Goal: Transaction & Acquisition: Purchase product/service

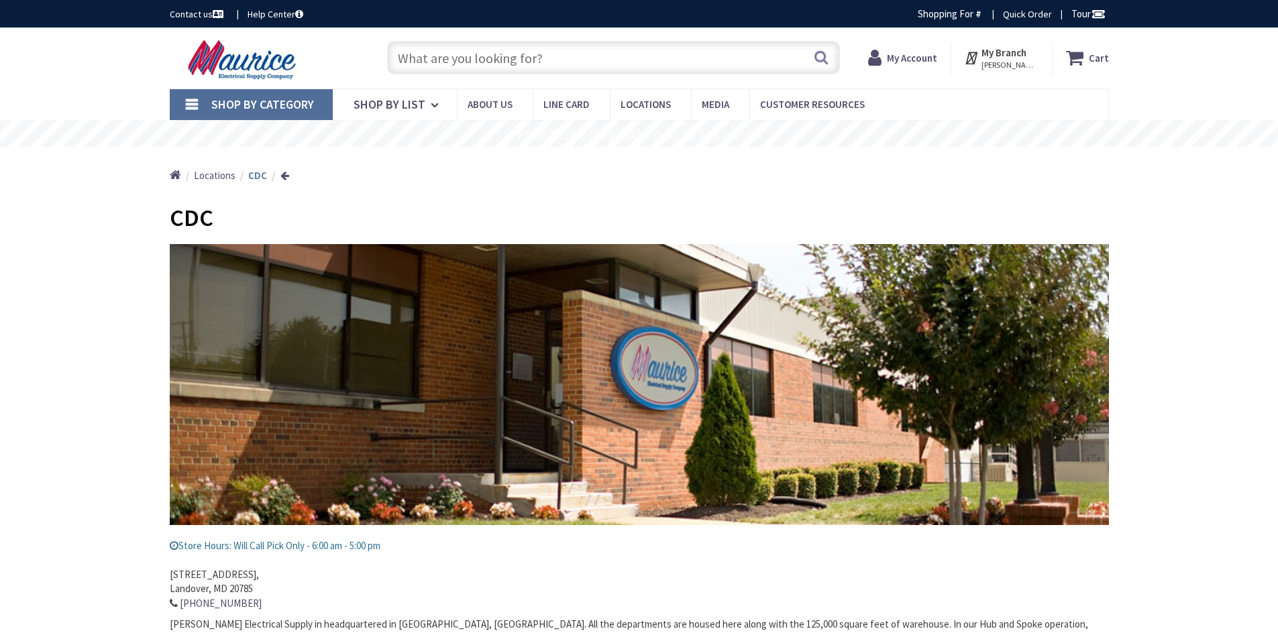
click at [913, 58] on strong "My Account" at bounding box center [912, 58] width 50 height 13
click at [483, 56] on input "text" at bounding box center [613, 58] width 453 height 34
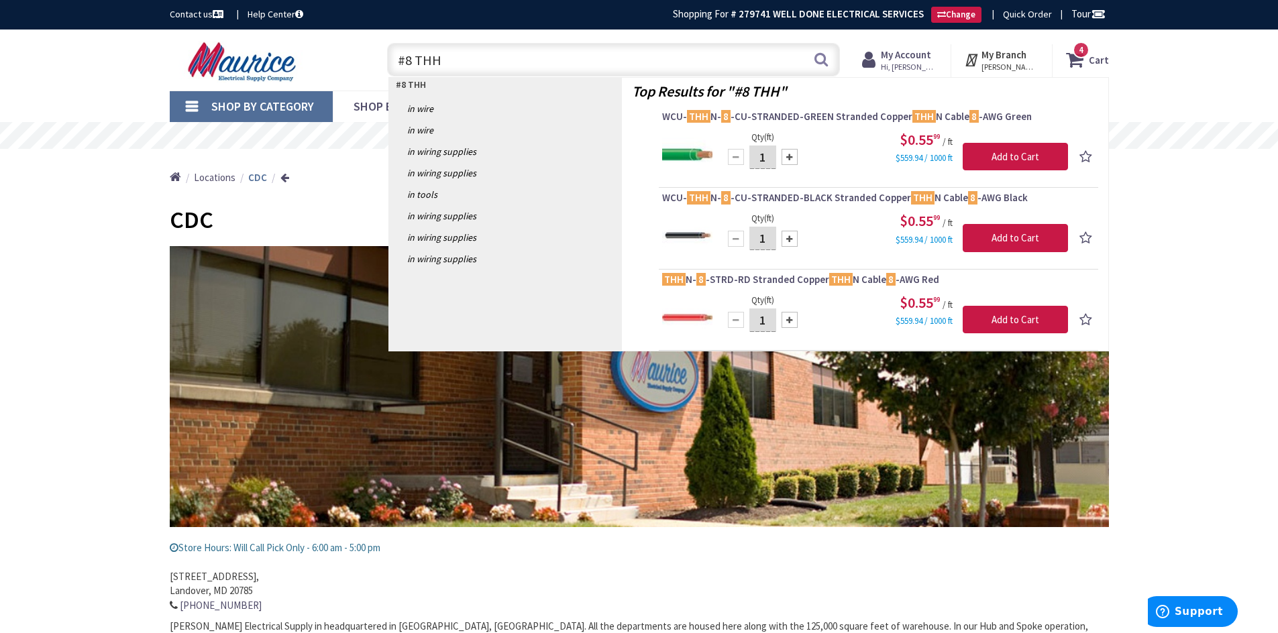
type input "#8 THHN"
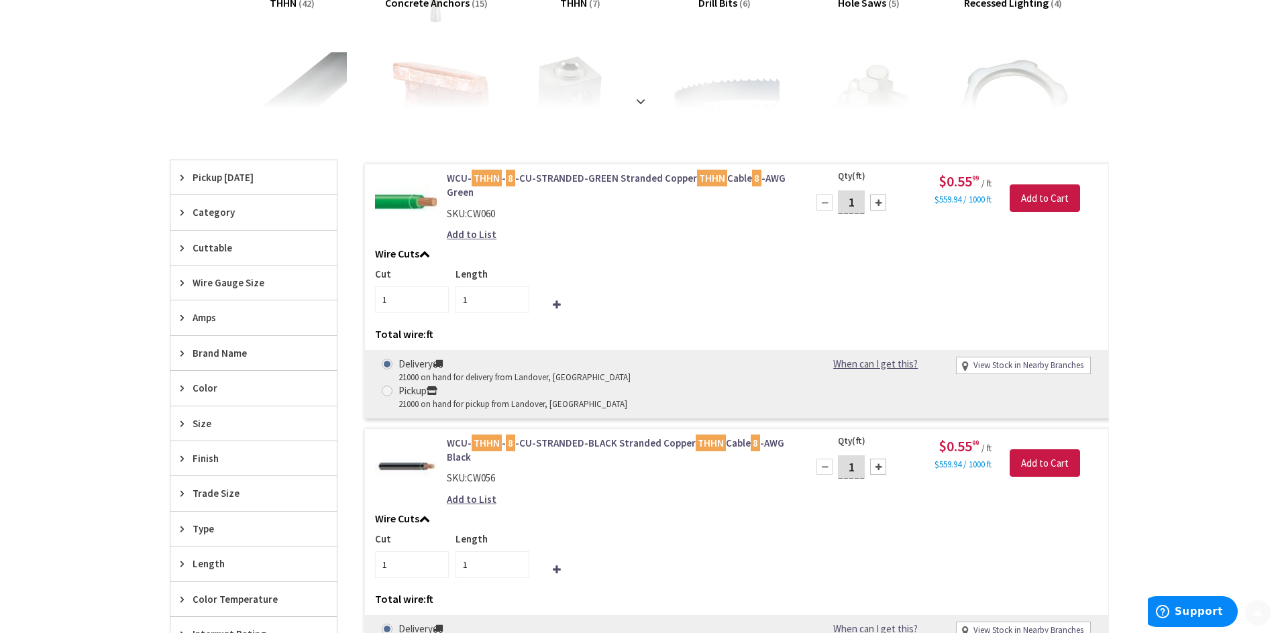
scroll to position [335, 0]
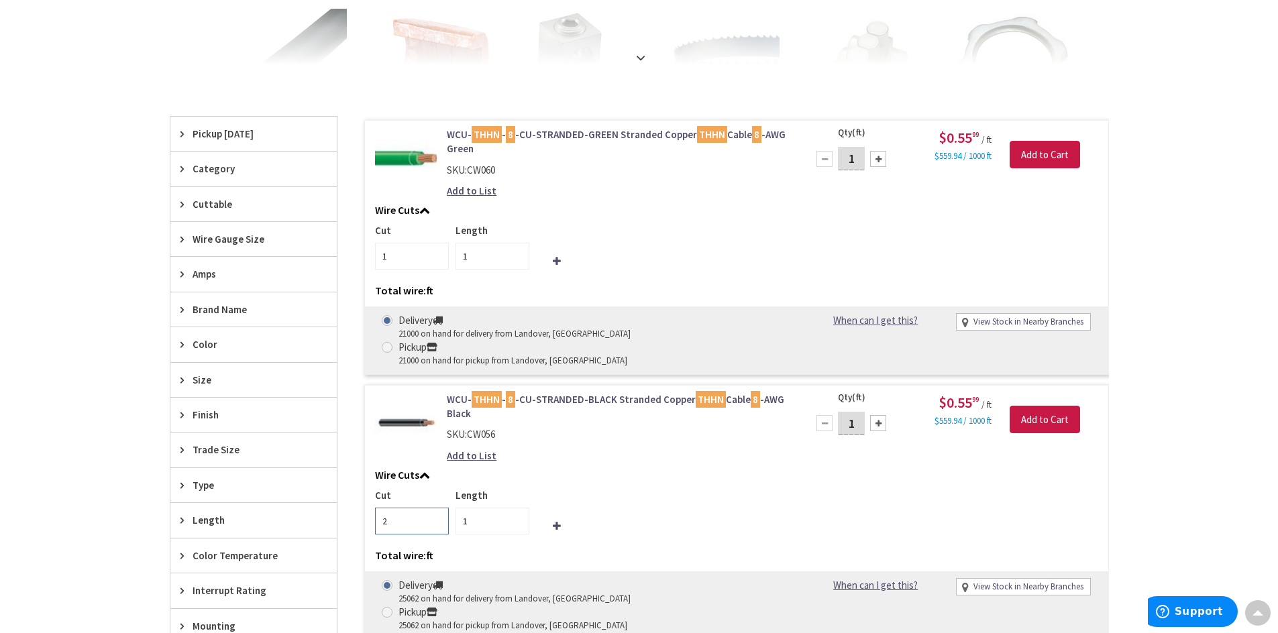
click at [437, 508] on input "2" at bounding box center [412, 521] width 74 height 27
click at [437, 508] on input "3" at bounding box center [412, 521] width 74 height 27
click at [437, 508] on input "4" at bounding box center [412, 521] width 74 height 27
click at [437, 508] on input "5" at bounding box center [412, 521] width 74 height 27
click at [437, 508] on input "6" at bounding box center [412, 521] width 74 height 27
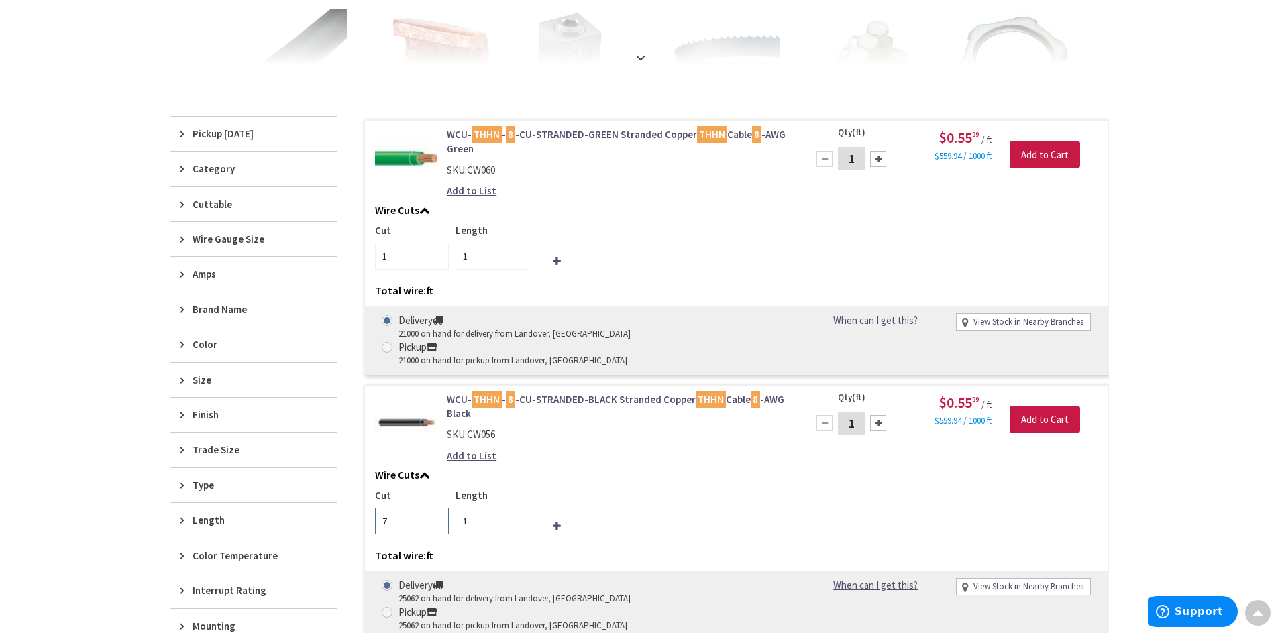
click at [437, 508] on input "7" at bounding box center [412, 521] width 74 height 27
click at [437, 508] on input "8" at bounding box center [412, 521] width 74 height 27
click at [437, 508] on input "9" at bounding box center [412, 521] width 74 height 27
click at [436, 508] on input "10" at bounding box center [412, 521] width 74 height 27
click at [436, 508] on input "11" at bounding box center [412, 521] width 74 height 27
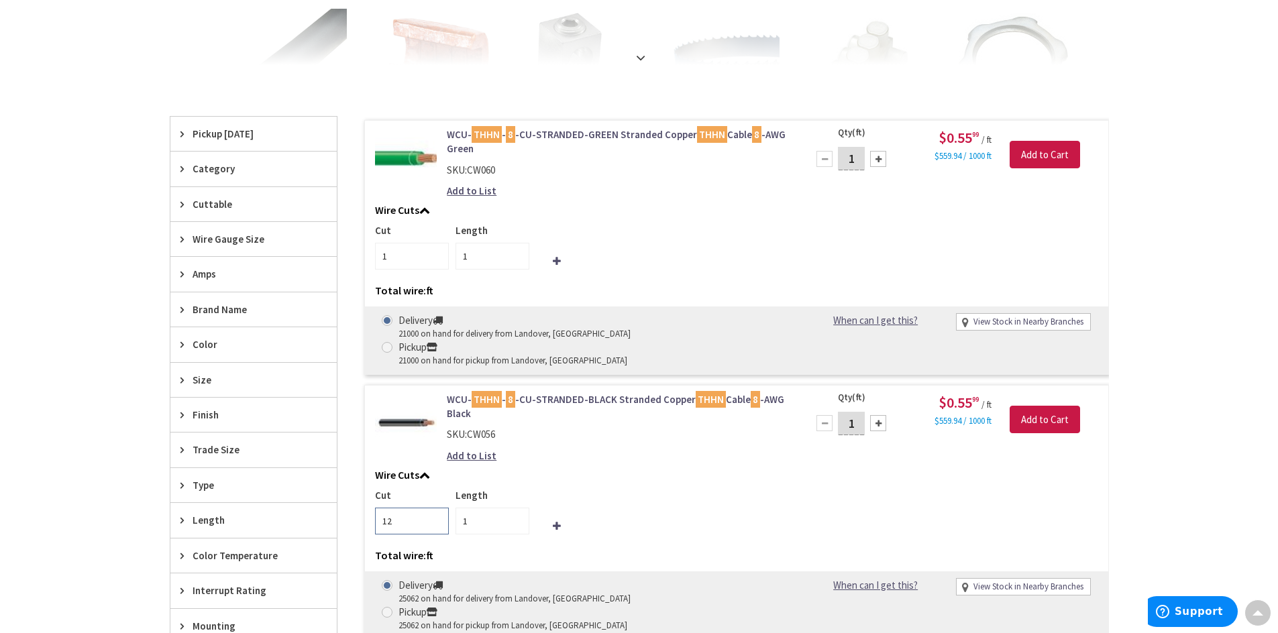
click at [436, 508] on input "12" at bounding box center [412, 521] width 74 height 27
click at [436, 508] on input "13" at bounding box center [412, 521] width 74 height 27
click at [436, 508] on input "14" at bounding box center [412, 521] width 74 height 27
click at [436, 508] on input "15" at bounding box center [412, 521] width 74 height 27
click at [436, 508] on input "16" at bounding box center [412, 521] width 74 height 27
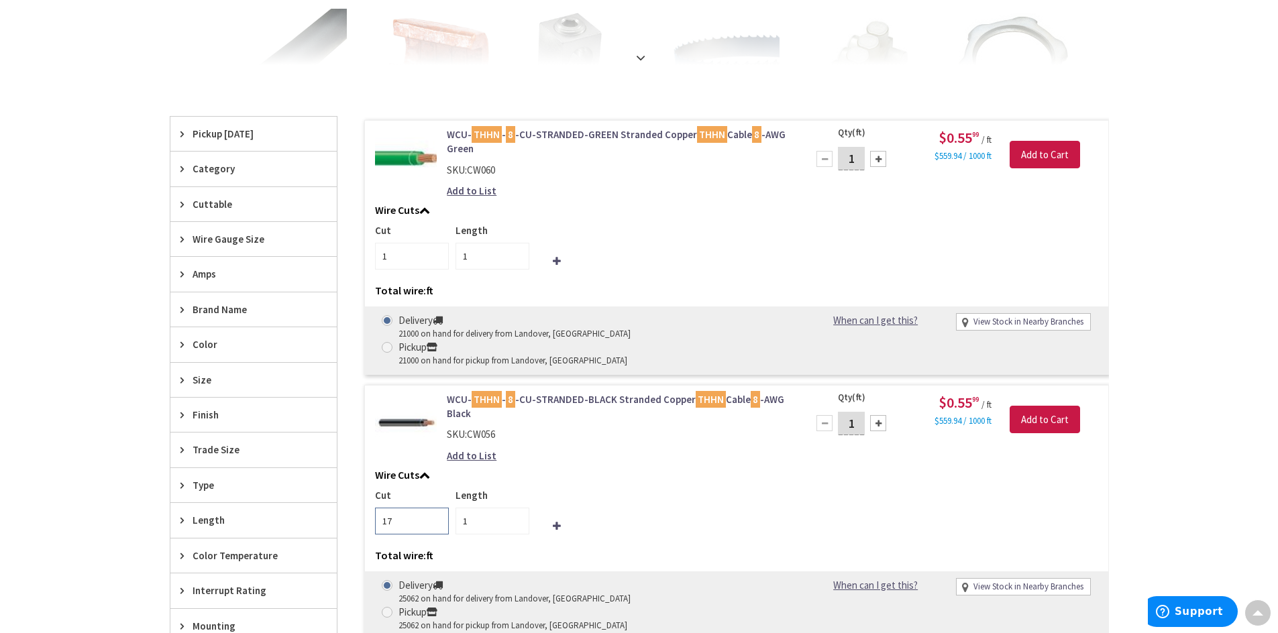
click at [436, 508] on input "17" at bounding box center [412, 521] width 74 height 27
click at [436, 508] on input "18" at bounding box center [412, 521] width 74 height 27
click at [436, 508] on input "19" at bounding box center [412, 521] width 74 height 27
click at [436, 508] on input "20" at bounding box center [412, 521] width 74 height 27
click at [436, 508] on input "21" at bounding box center [412, 521] width 74 height 27
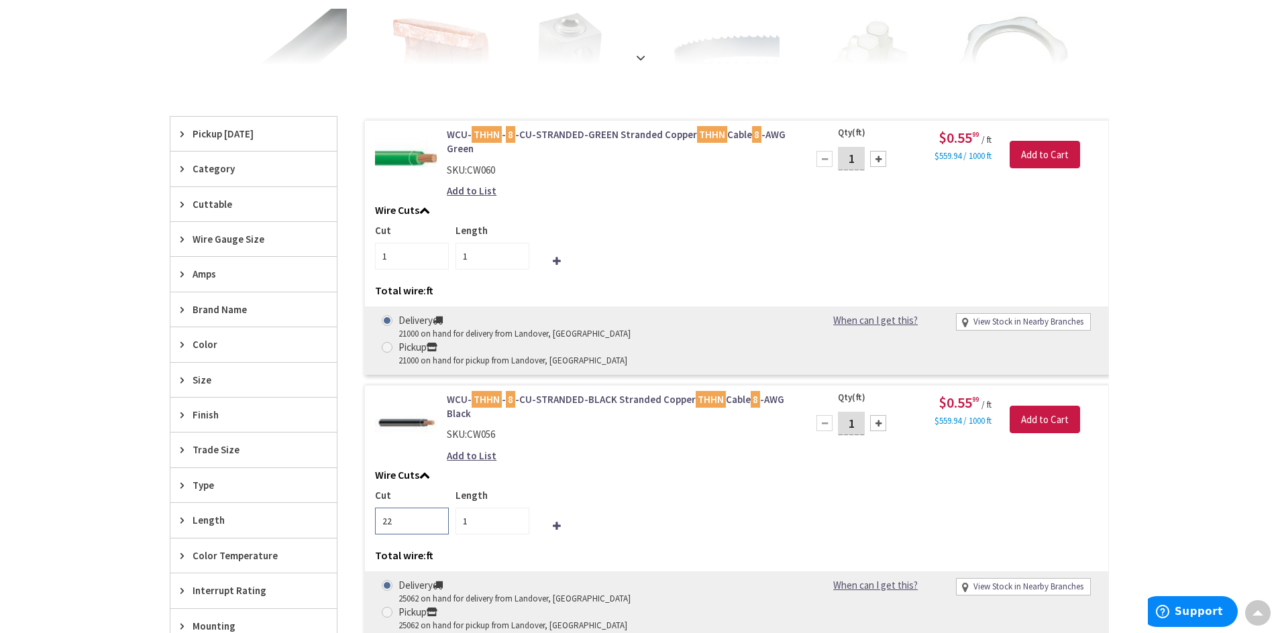
click at [436, 508] on input "22" at bounding box center [412, 521] width 74 height 27
click at [436, 508] on input "23" at bounding box center [412, 521] width 74 height 27
click at [435, 508] on input "24" at bounding box center [412, 521] width 74 height 27
click at [435, 508] on input "25" at bounding box center [412, 521] width 74 height 27
click at [435, 508] on input "26" at bounding box center [412, 521] width 74 height 27
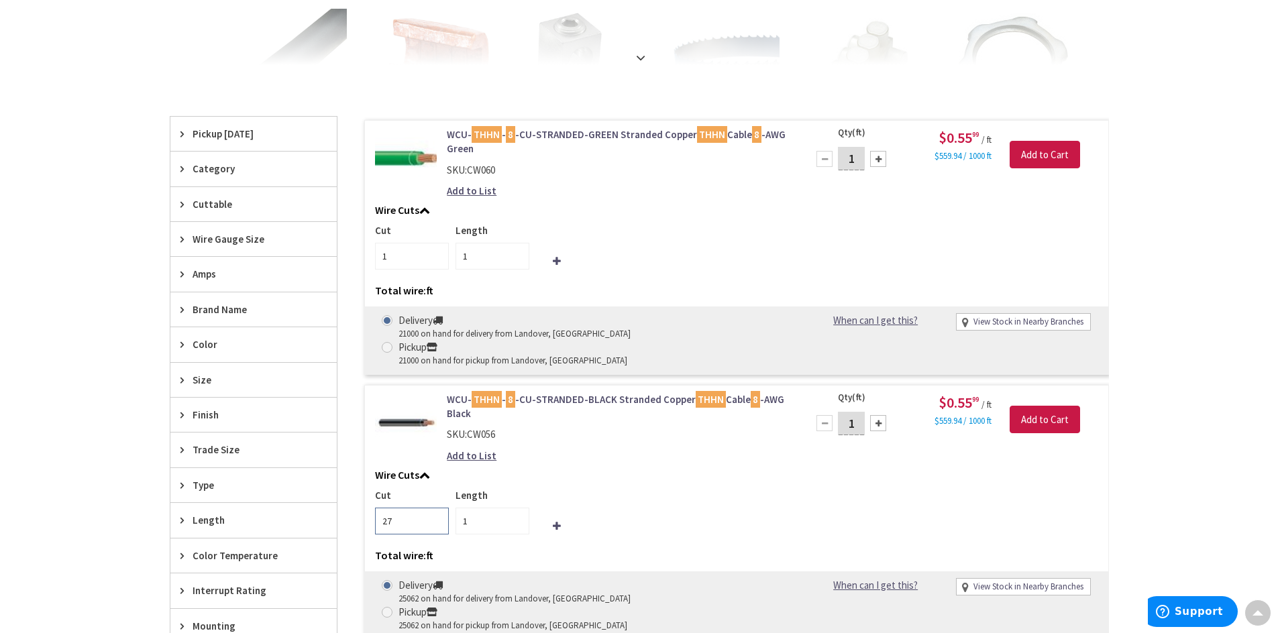
click at [435, 508] on input "27" at bounding box center [412, 521] width 74 height 27
click at [435, 508] on input "28" at bounding box center [412, 521] width 74 height 27
click at [435, 508] on input "29" at bounding box center [412, 521] width 74 height 27
click at [435, 508] on input "30" at bounding box center [412, 521] width 74 height 27
click at [435, 508] on input "31" at bounding box center [412, 521] width 74 height 27
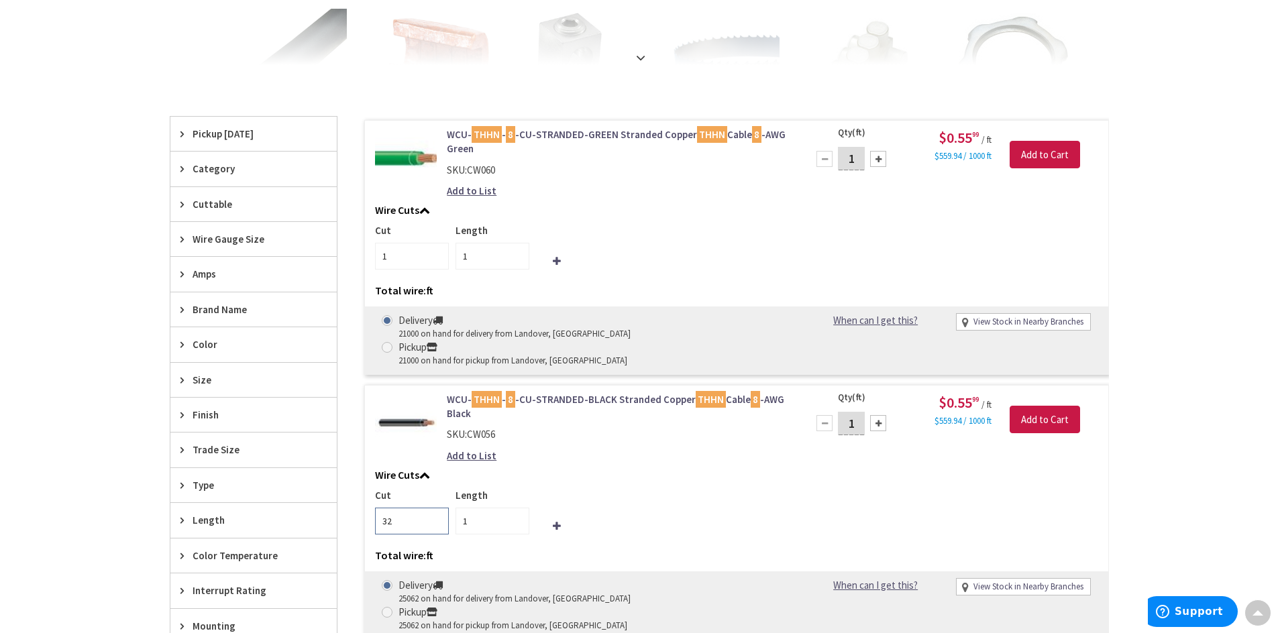
click at [435, 508] on input "32" at bounding box center [412, 521] width 74 height 27
click at [435, 508] on input "33" at bounding box center [412, 521] width 74 height 27
click at [435, 508] on input "34" at bounding box center [412, 521] width 74 height 27
click at [435, 508] on input "35" at bounding box center [412, 521] width 74 height 27
click at [434, 508] on input "36" at bounding box center [412, 521] width 74 height 27
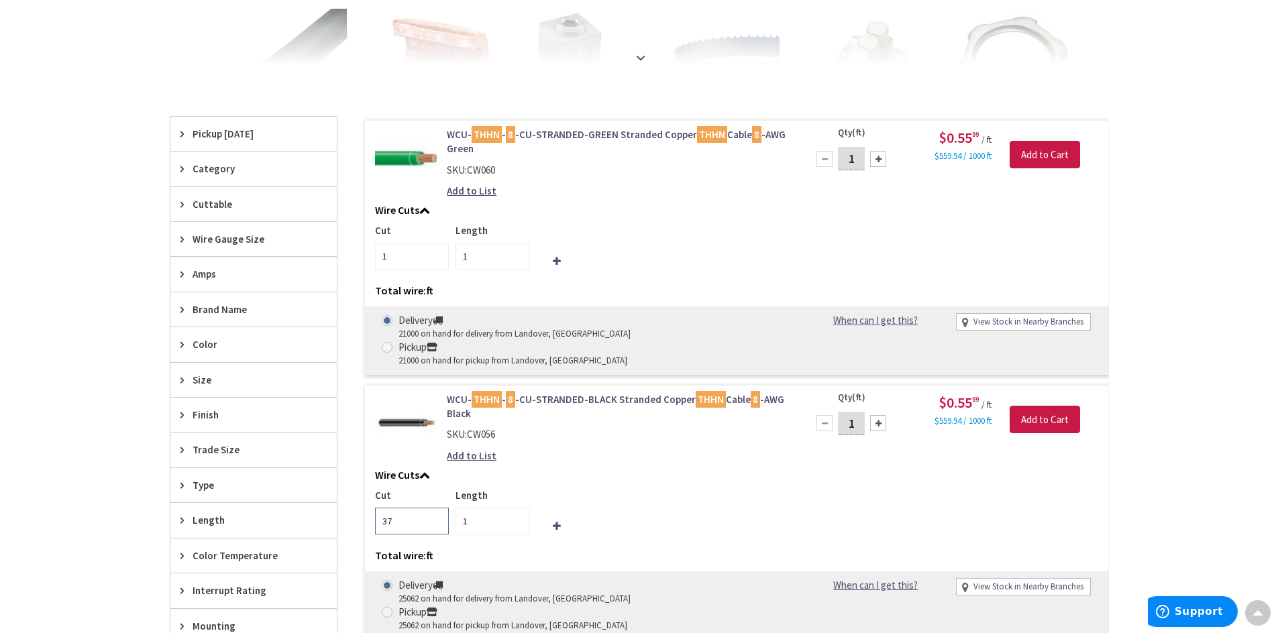
click at [435, 508] on input "37" at bounding box center [412, 521] width 74 height 27
click at [435, 508] on input "38" at bounding box center [412, 521] width 74 height 27
click at [435, 508] on input "39" at bounding box center [412, 521] width 74 height 27
click at [435, 508] on input "40" at bounding box center [412, 521] width 74 height 27
click at [435, 508] on input "41" at bounding box center [412, 521] width 74 height 27
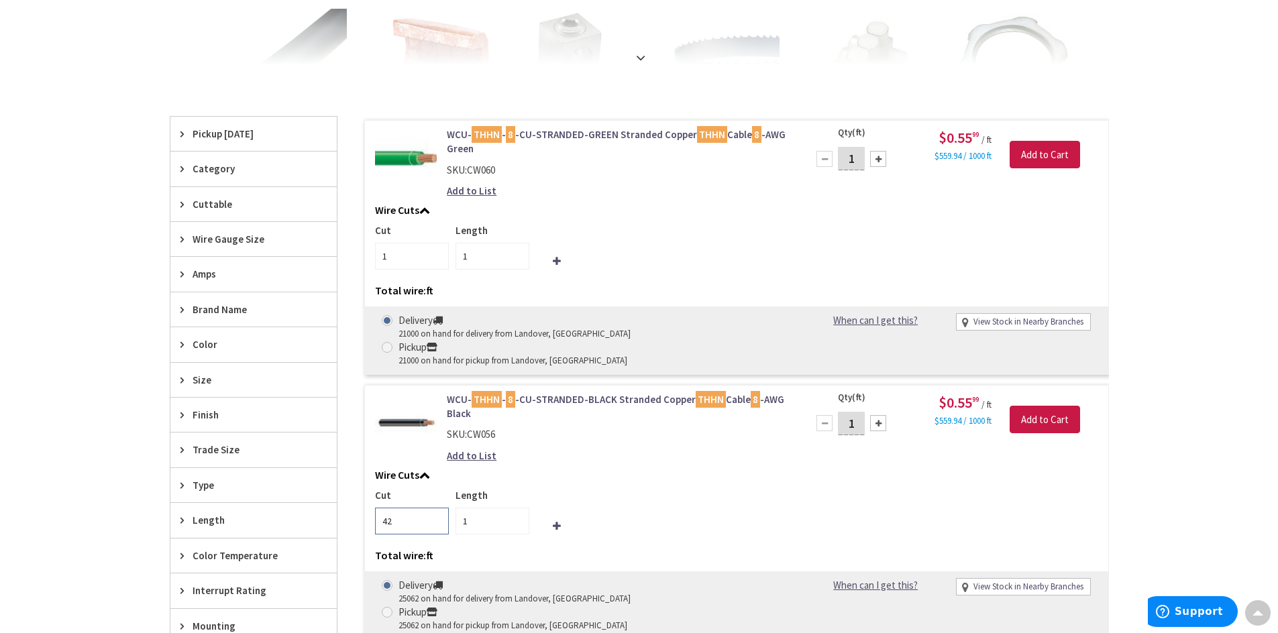
type input "42"
click at [435, 508] on input "42" at bounding box center [412, 521] width 74 height 27
